Goal: Task Accomplishment & Management: Complete application form

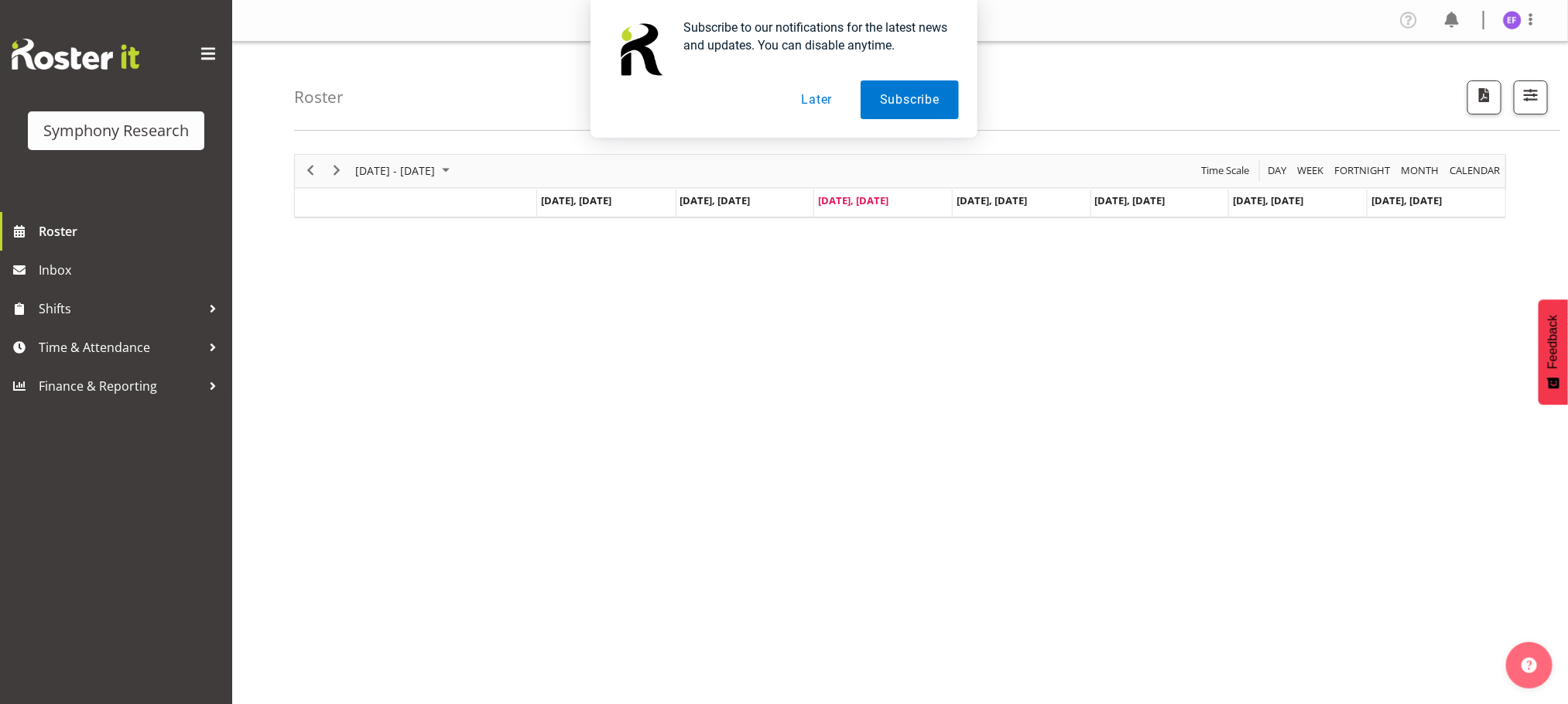
click at [809, 99] on button "Later" at bounding box center [816, 100] width 70 height 39
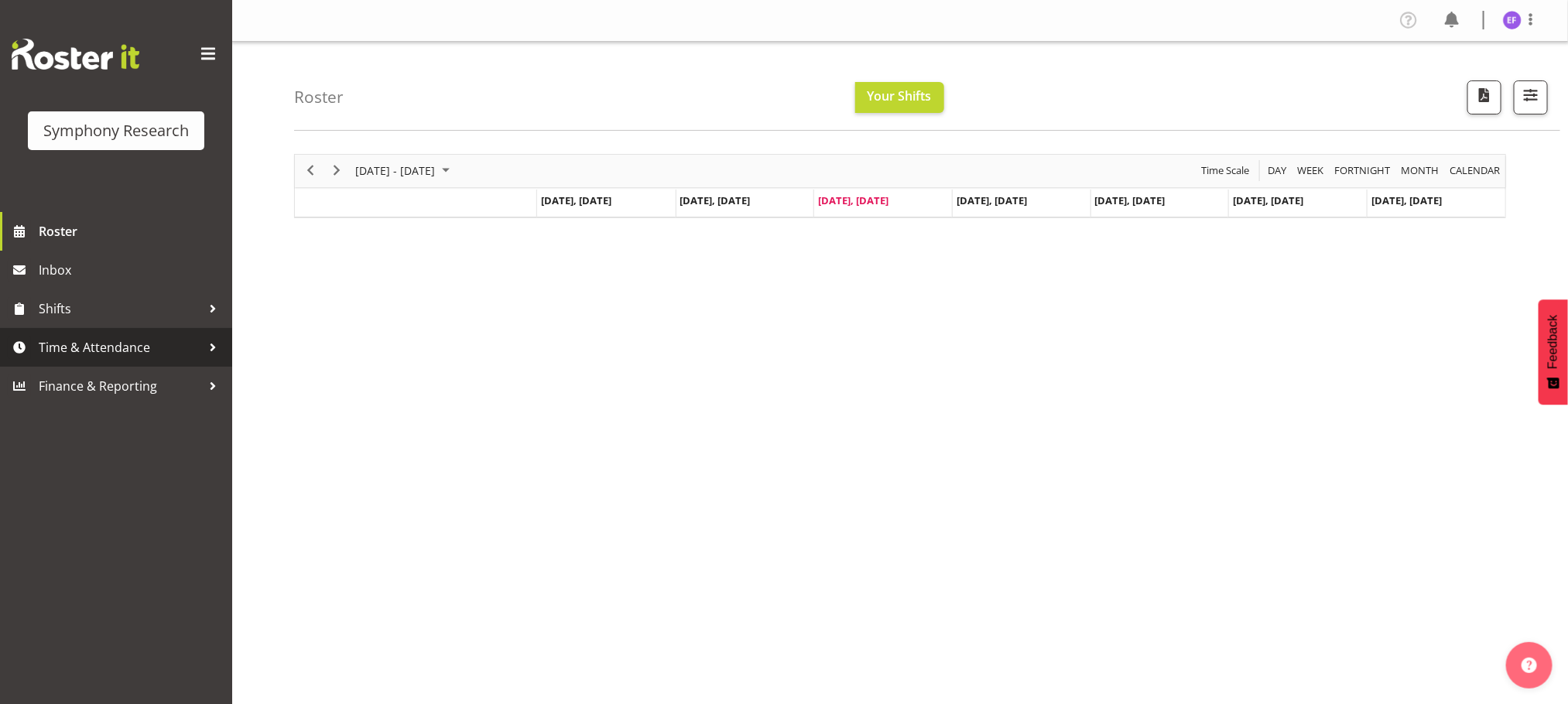
click at [155, 348] on span "Time & Attendance" at bounding box center [120, 347] width 163 height 23
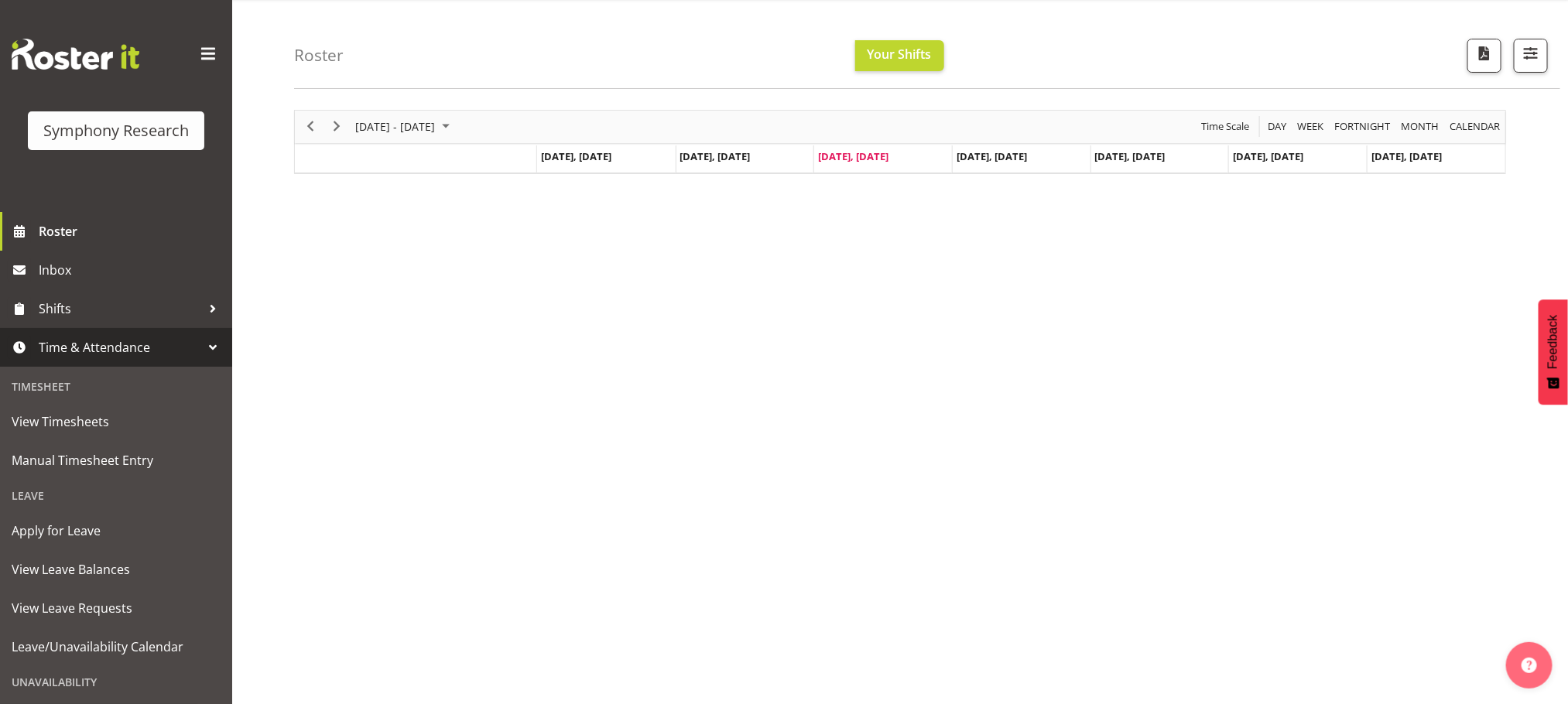
scroll to position [57, 0]
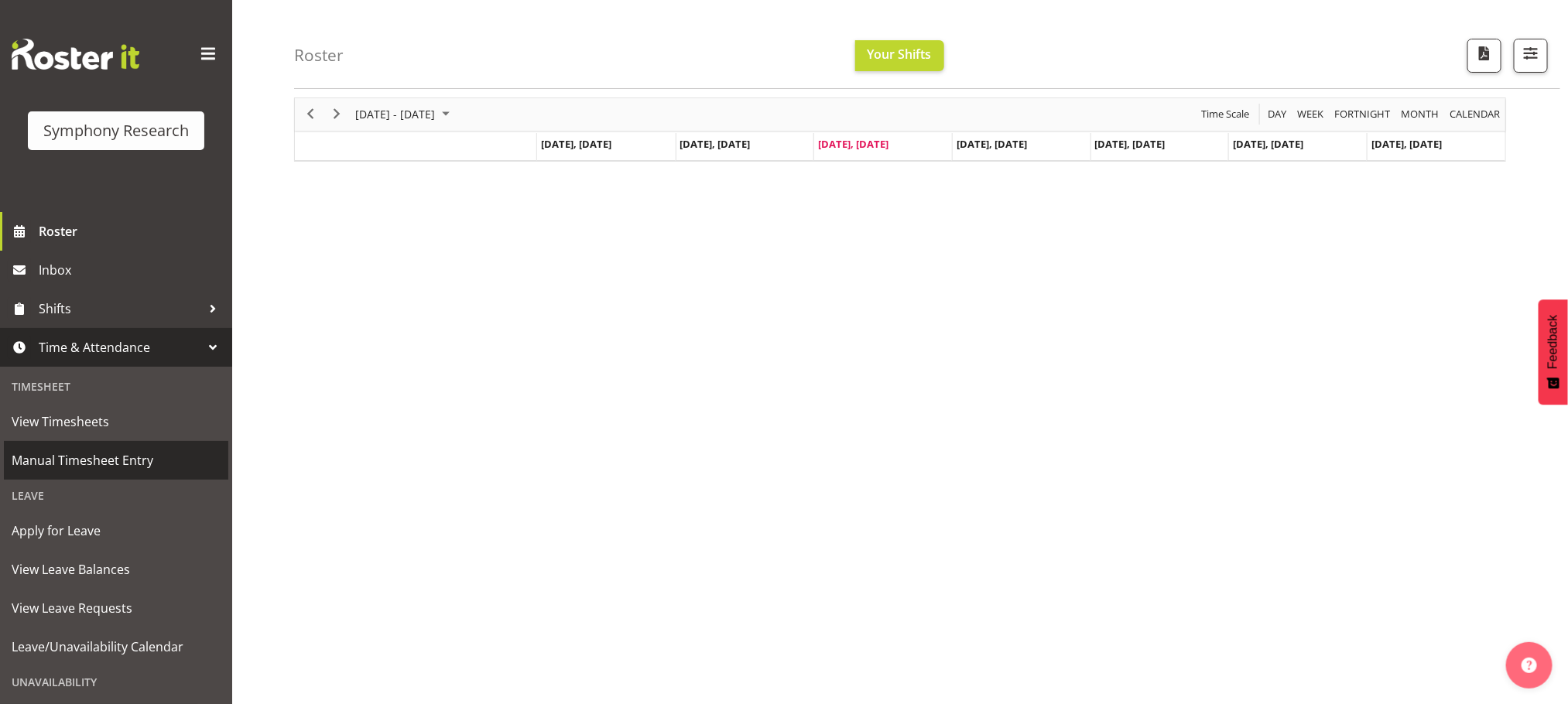
click at [121, 462] on span "Manual Timesheet Entry" at bounding box center [115, 460] width 209 height 23
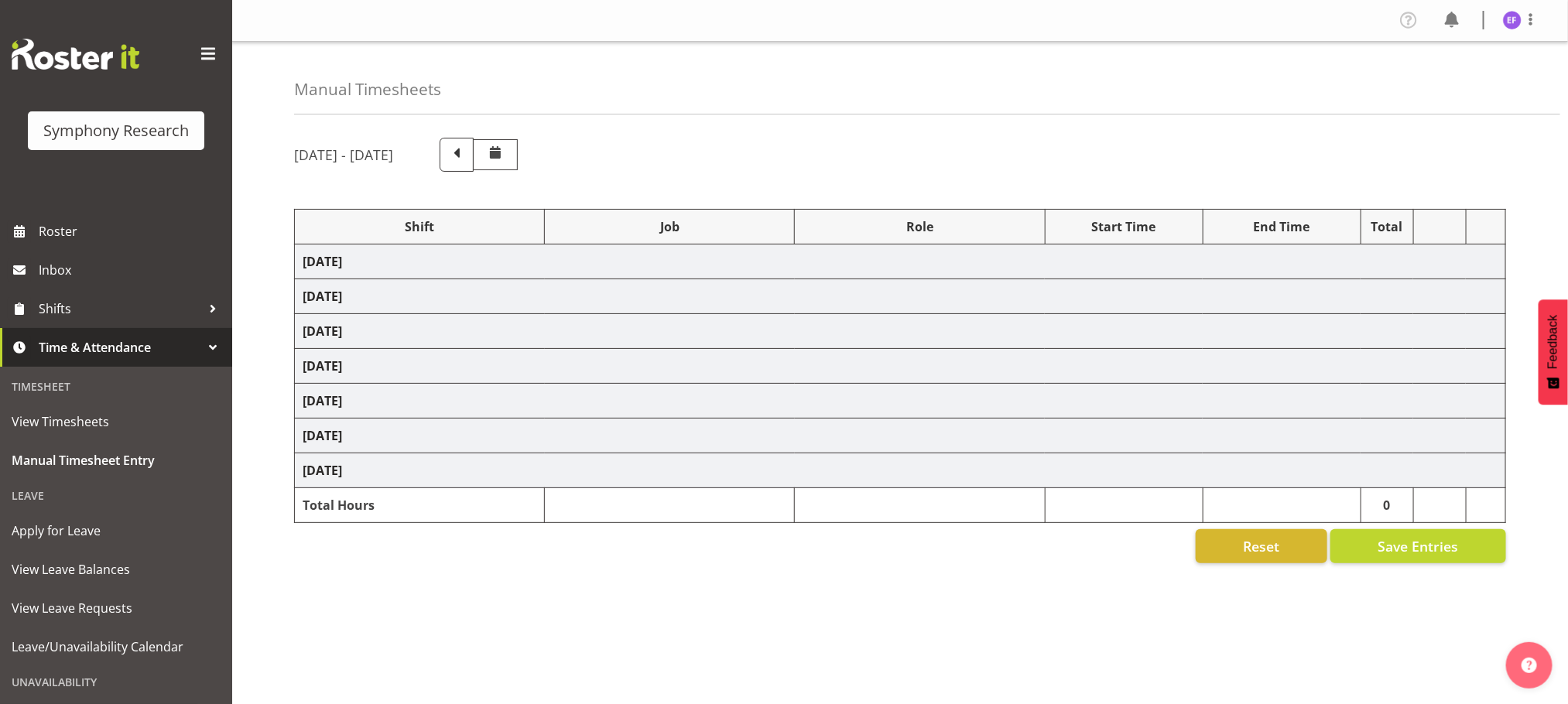
select select "48116"
select select "10239"
select select "47"
select select "48116"
select select "10239"
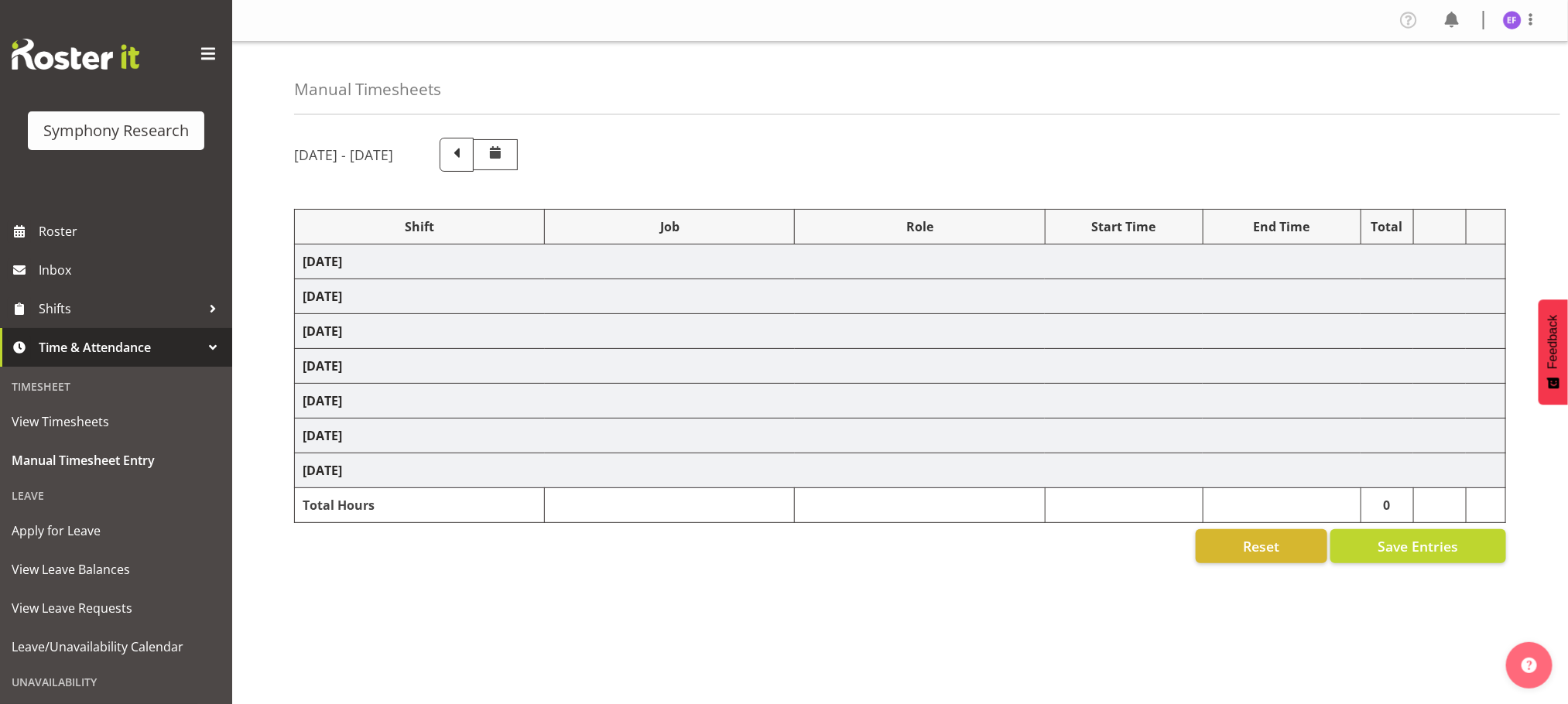
select select "47"
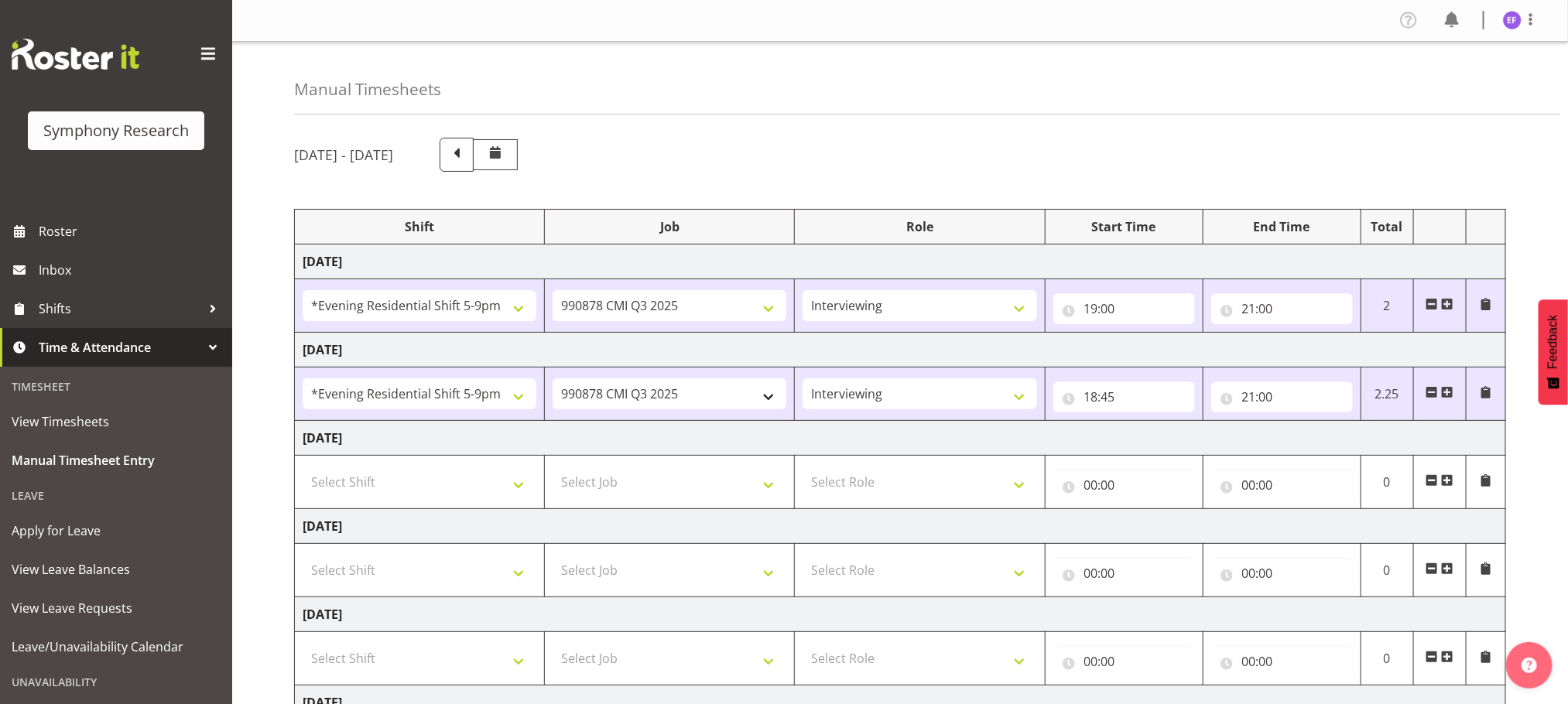
scroll to position [232, 0]
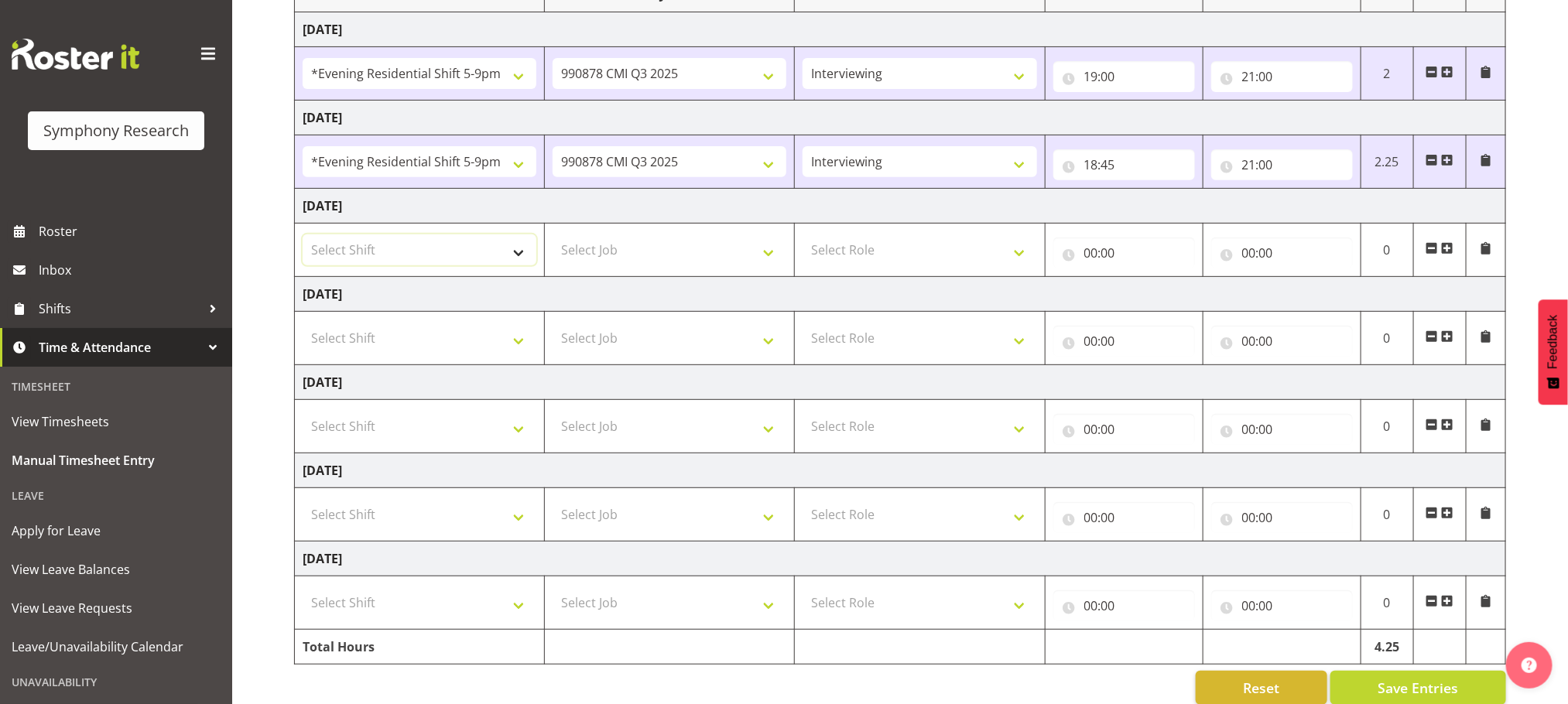
click at [523, 253] on select "Select Shift !!Project Briefing (Job to be assigned) !!Weekend Residential (Ros…" at bounding box center [419, 249] width 233 height 31
click at [523, 249] on select "Select Shift !!Project Briefing (Job to be assigned) !!Weekend Residential (Ros…" at bounding box center [419, 249] width 233 height 31
click at [521, 260] on select "Select Shift !!Project Briefing (Job to be assigned) !!Weekend Residential (Ros…" at bounding box center [419, 249] width 233 height 31
select select "48116"
click at [302, 237] on select "Select Shift !!Project Briefing (Job to be assigned) !!Weekend Residential (Ros…" at bounding box center [419, 249] width 233 height 31
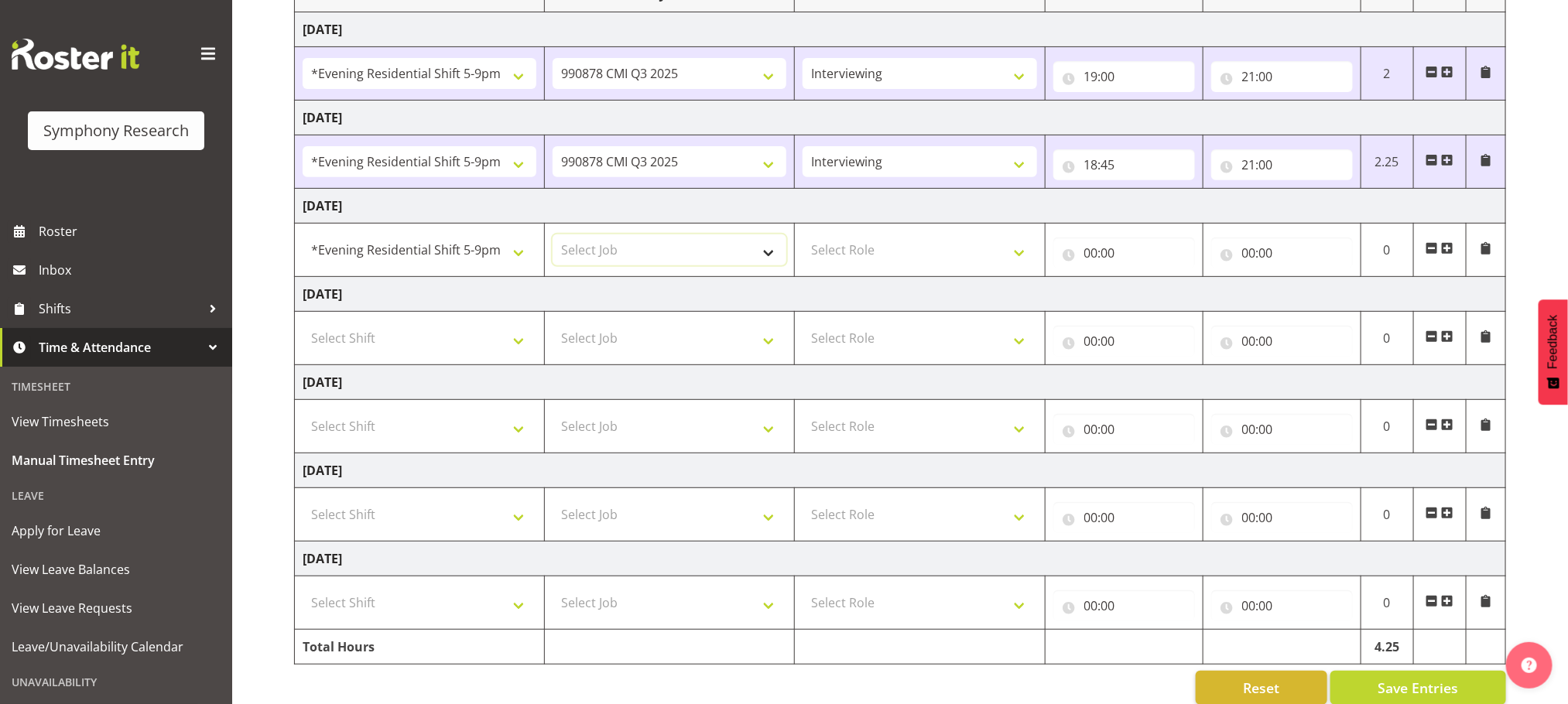
click at [763, 258] on select "Select Job 550060 IF Admin 553492 World Poll Aus Wave 2 Main 2025 553500 BFM [D…" at bounding box center [669, 249] width 233 height 31
select select "10239"
click at [552, 237] on select "Select Job 550060 IF Admin 553492 World Poll Aus Wave 2 Main 2025 553500 BFM [D…" at bounding box center [669, 249] width 233 height 31
click at [1026, 253] on select "Select Role Briefing Interviewing" at bounding box center [919, 249] width 233 height 31
select select "47"
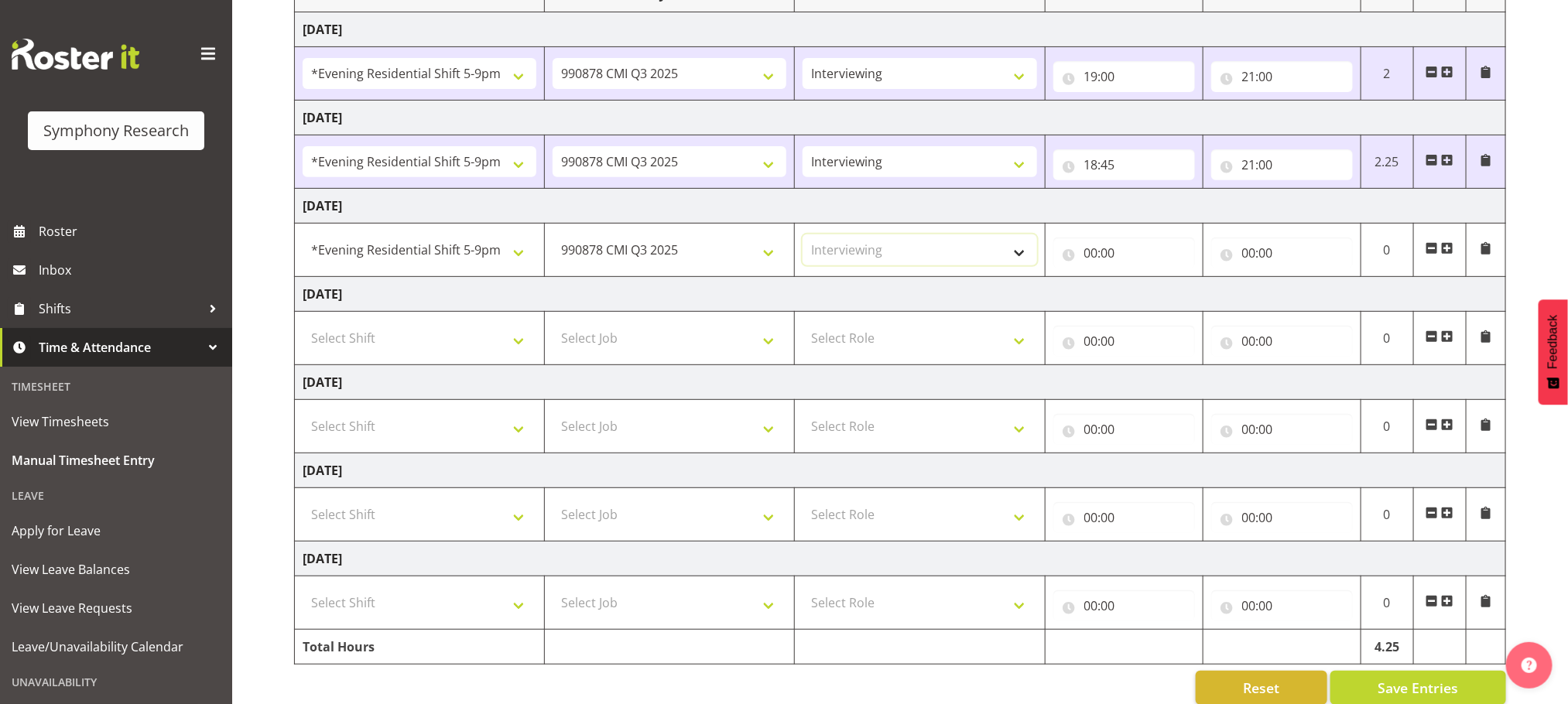
click at [803, 237] on select "Select Role Briefing Interviewing" at bounding box center [919, 249] width 233 height 31
click at [1090, 254] on input "00:00" at bounding box center [1123, 252] width 141 height 31
click at [1154, 291] on select "00 01 02 03 04 05 06 07 08 09 10 11 12 13 14 15 16 17 18 19 20 21 22 23" at bounding box center [1158, 293] width 34 height 31
select select "18"
click at [1141, 281] on select "00 01 02 03 04 05 06 07 08 09 10 11 12 13 14 15 16 17 18 19 20 21 22 23" at bounding box center [1158, 293] width 34 height 31
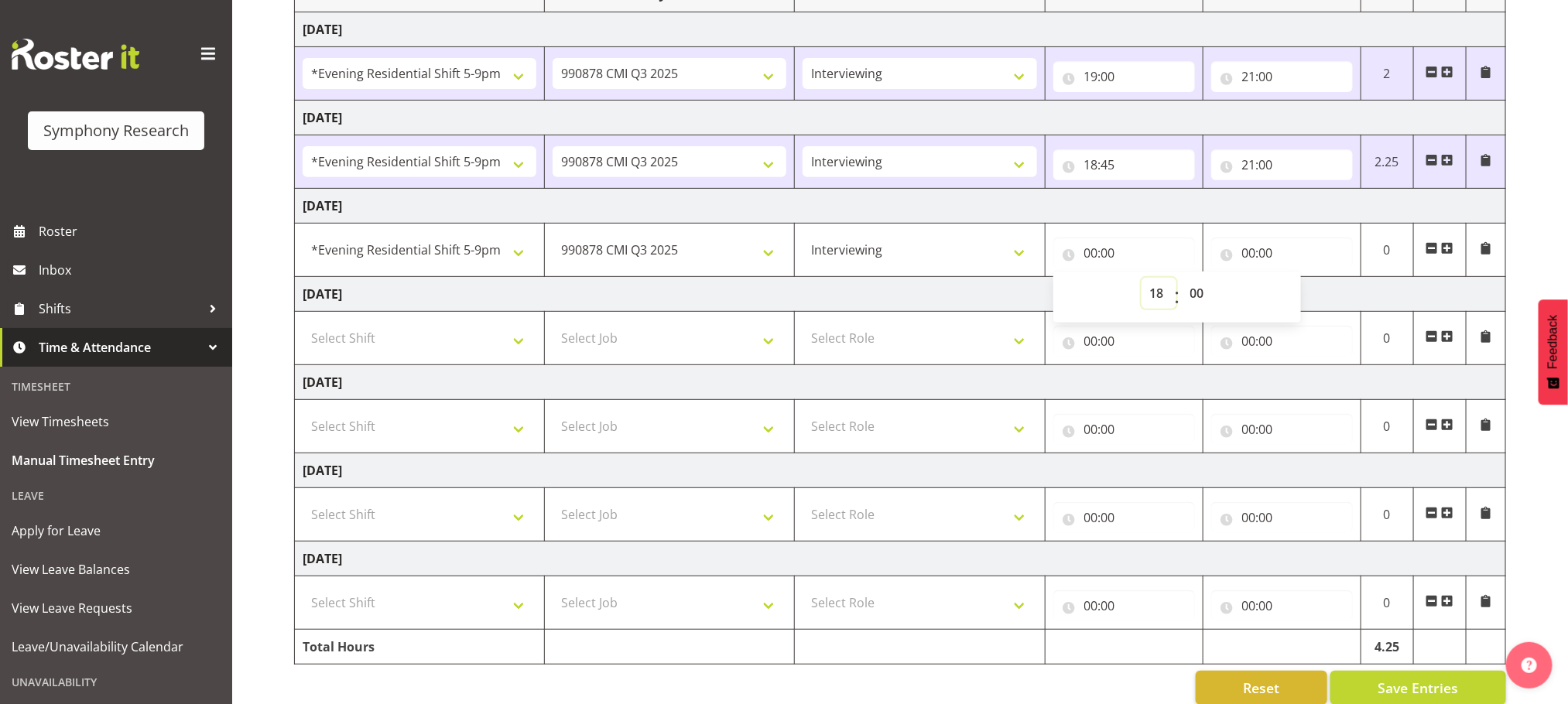
type input "18:00"
click at [1194, 291] on select "00 01 02 03 04 05 06 07 08 09 10 11 12 13 14 15 16 17 18 19 20 21 22 23 24 25 2…" at bounding box center [1199, 293] width 34 height 31
select select "30"
click at [1182, 281] on select "00 01 02 03 04 05 06 07 08 09 10 11 12 13 14 15 16 17 18 19 20 21 22 23 24 25 2…" at bounding box center [1199, 293] width 34 height 31
type input "18:30"
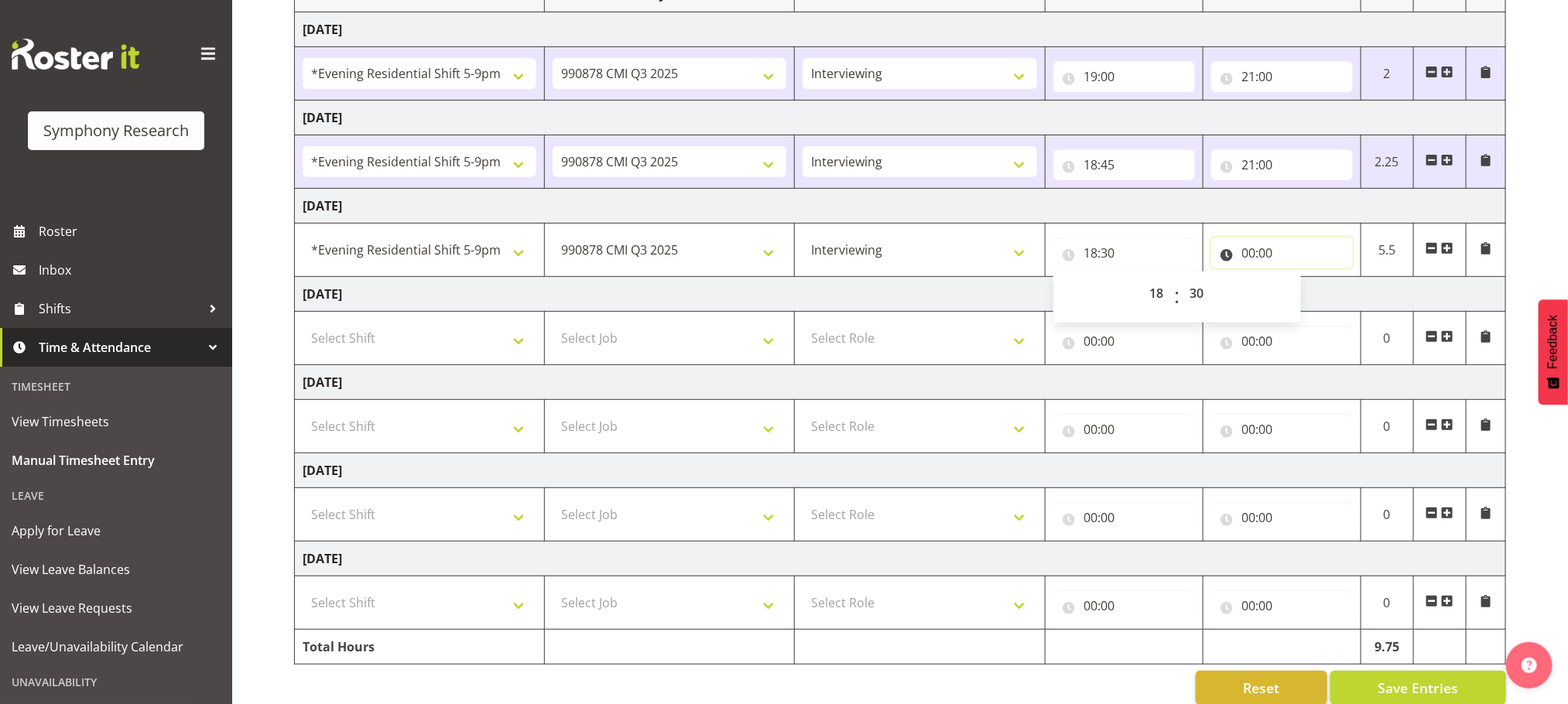
click at [1251, 258] on input "00:00" at bounding box center [1282, 252] width 141 height 31
click at [1317, 295] on select "00 01 02 03 04 05 06 07 08 09 10 11 12 13 14 15 16 17 18 19 20 21 22 23" at bounding box center [1316, 293] width 34 height 31
select select "21"
click at [1299, 281] on select "00 01 02 03 04 05 06 07 08 09 10 11 12 13 14 15 16 17 18 19 20 21 22 23" at bounding box center [1316, 293] width 34 height 31
type input "21:00"
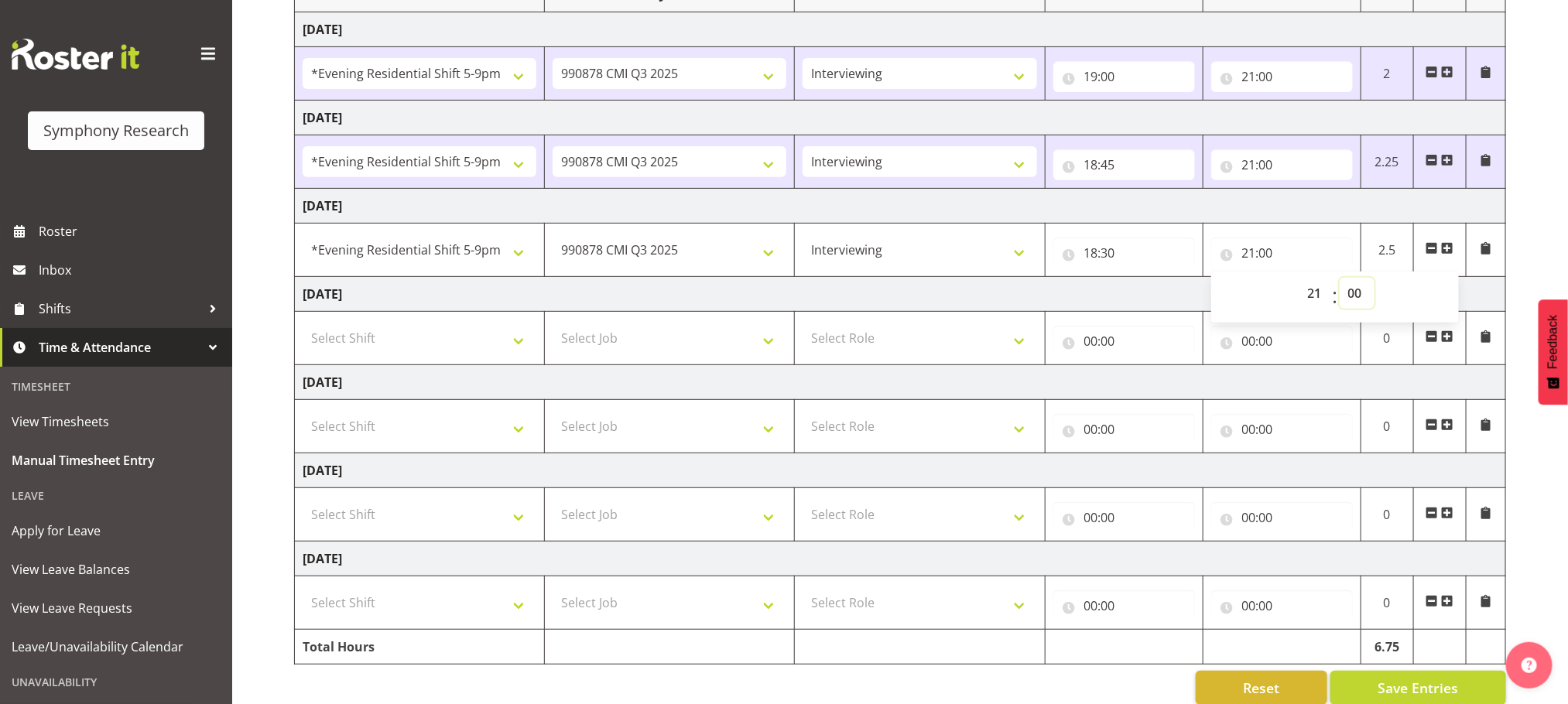
click at [1354, 293] on select "00 01 02 03 04 05 06 07 08 09 10 11 12 13 14 15 16 17 18 19 20 21 22 23 24 25 2…" at bounding box center [1356, 293] width 34 height 31
select select "5"
click at [1339, 281] on select "00 01 02 03 04 05 06 07 08 09 10 11 12 13 14 15 16 17 18 19 20 21 22 23 24 25 2…" at bounding box center [1356, 293] width 34 height 31
type input "21:05"
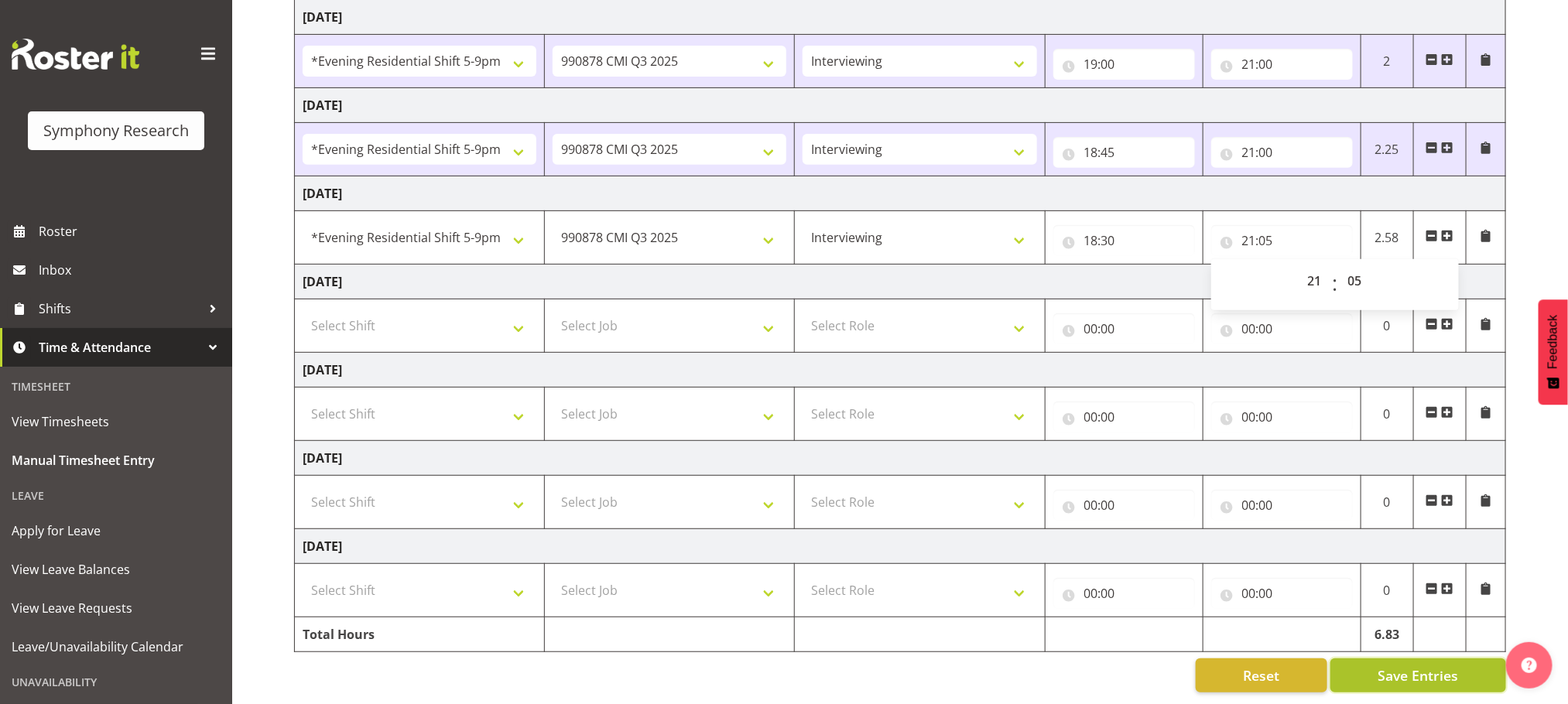
click at [1395, 666] on span "Save Entries" at bounding box center [1417, 676] width 81 height 20
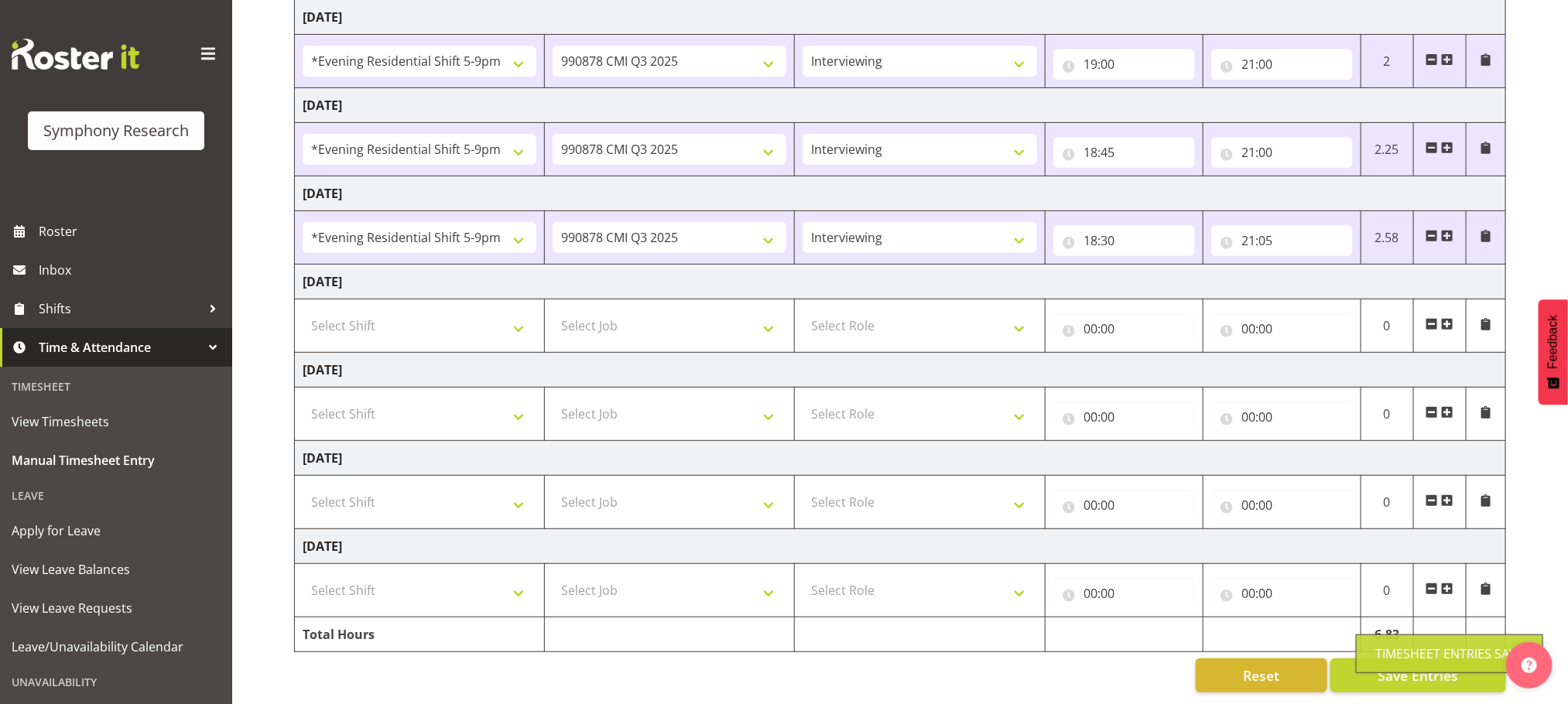
click at [1432, 662] on div "Timesheet Entries Save" at bounding box center [1450, 654] width 149 height 19
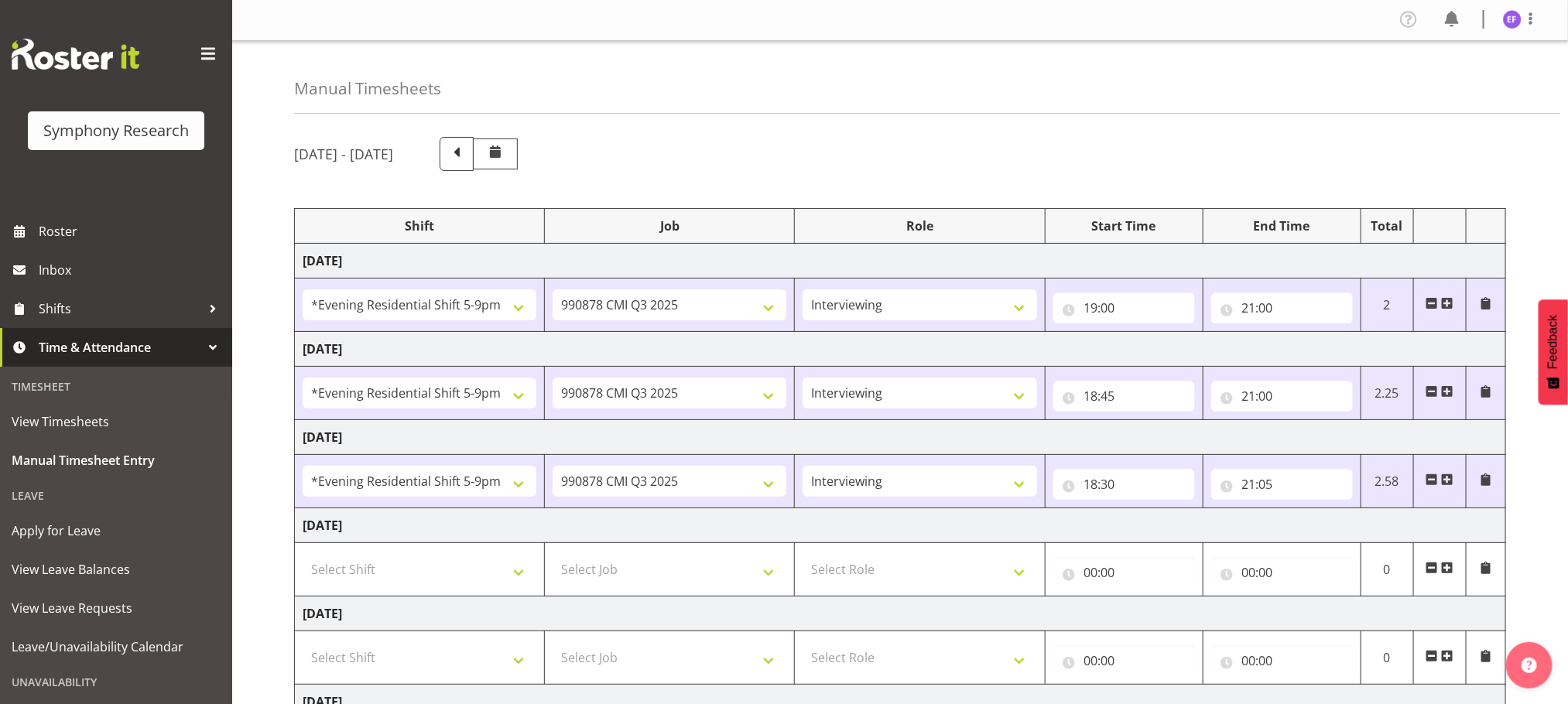
scroll to position [0, 0]
click at [1509, 24] on img at bounding box center [1512, 20] width 19 height 19
click at [1440, 86] on link "Log Out" at bounding box center [1466, 81] width 149 height 28
